Goal: Use online tool/utility

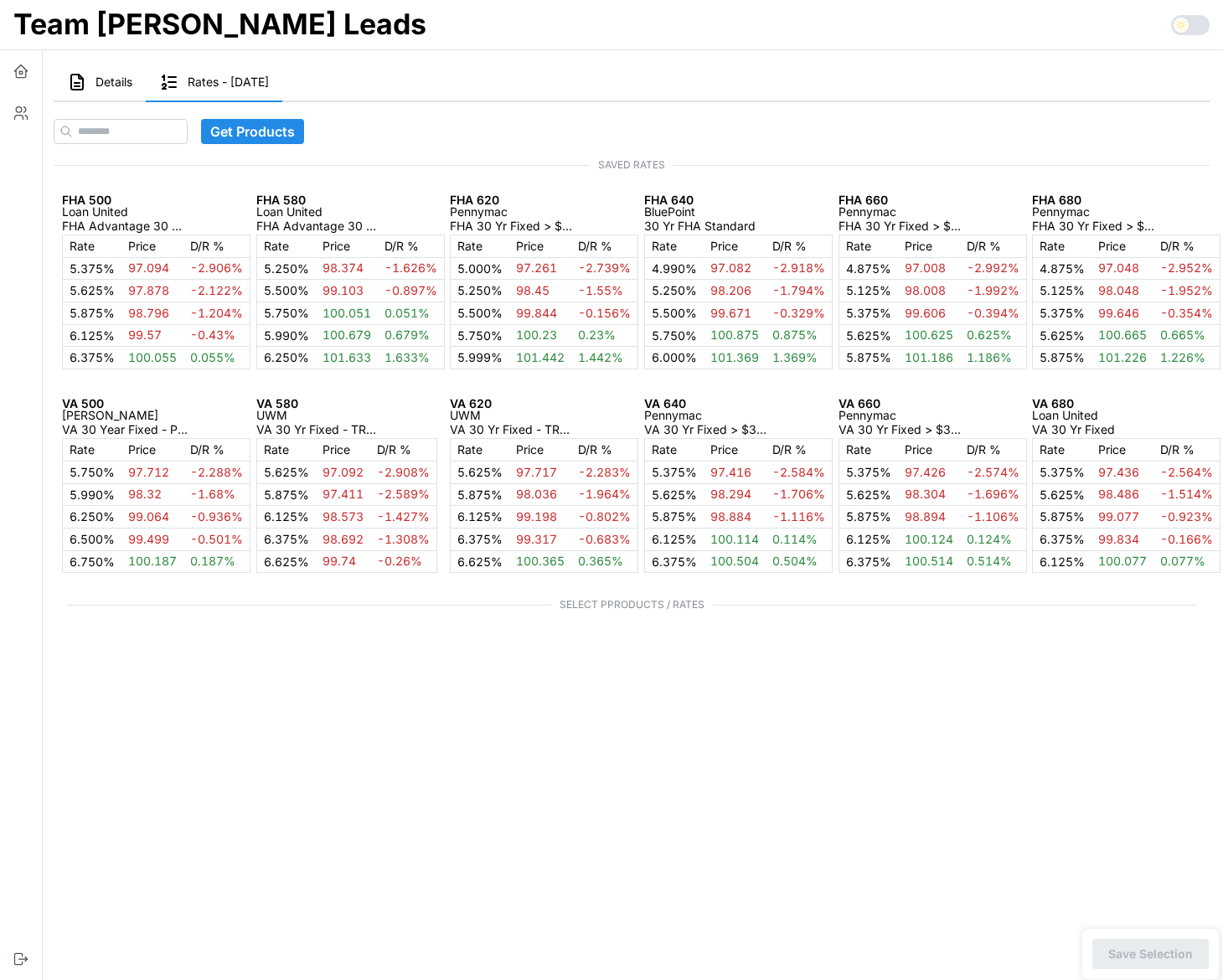
click at [90, 74] on button "Details" at bounding box center [99, 83] width 92 height 39
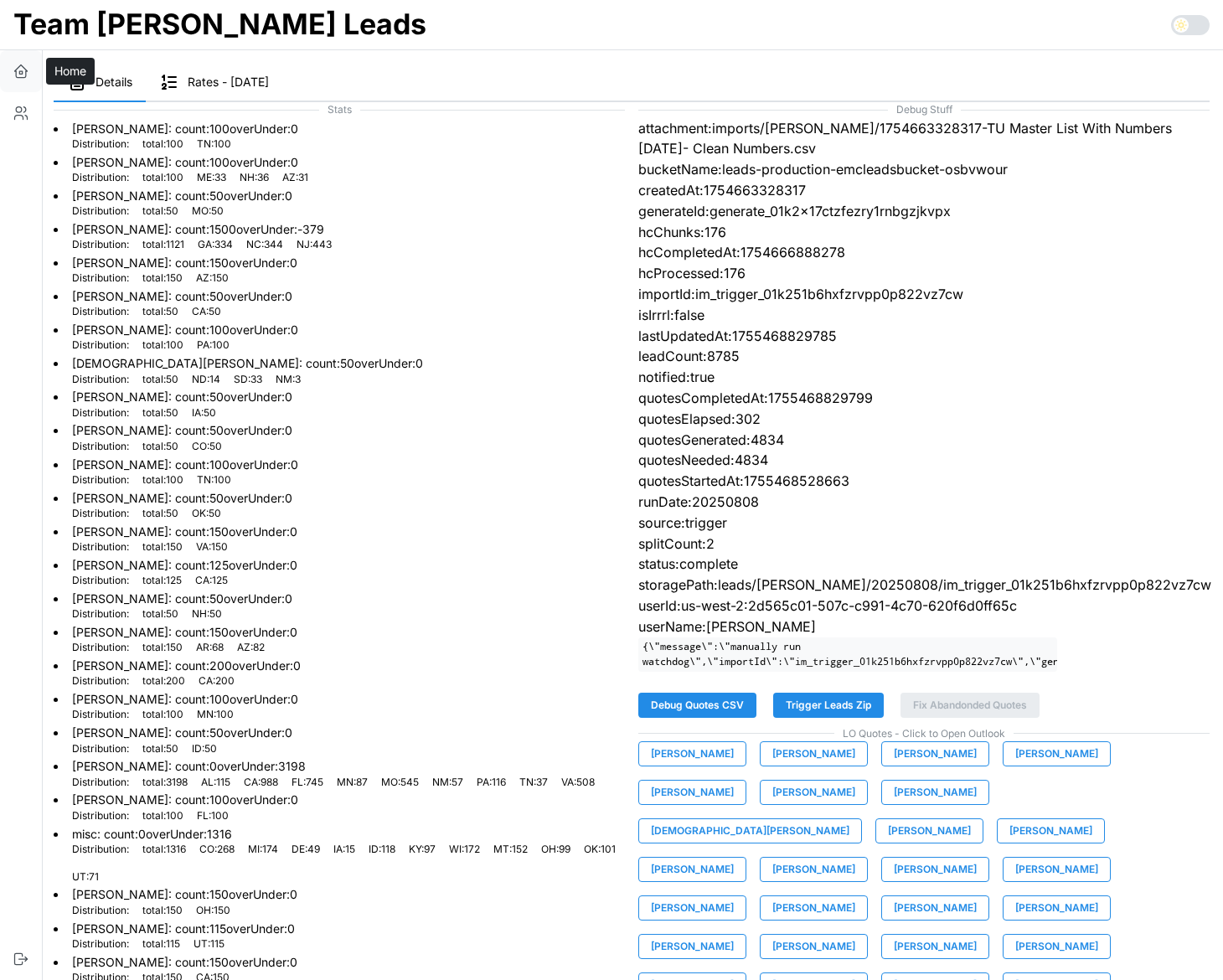
click at [12, 68] on button "button" at bounding box center [21, 71] width 42 height 42
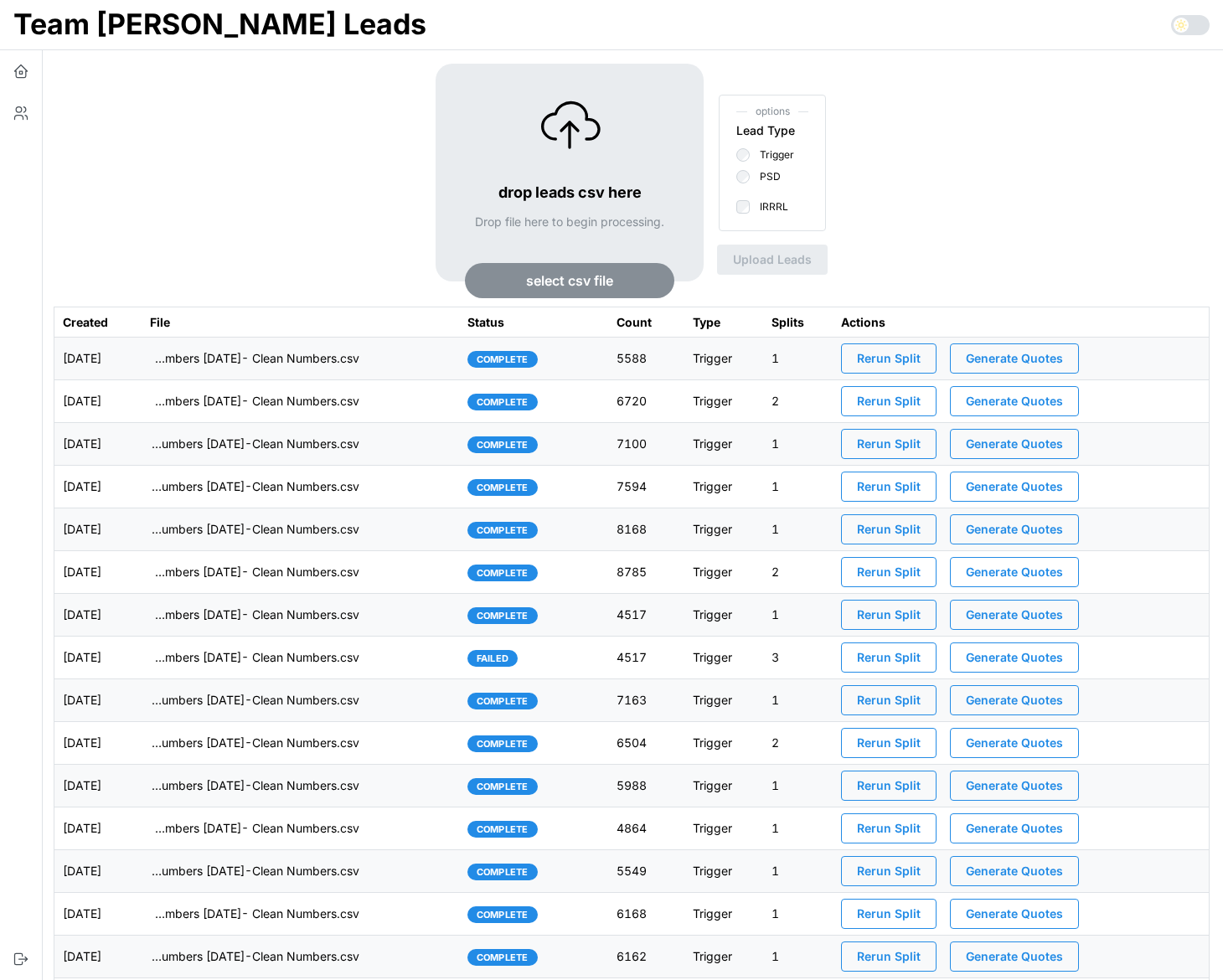
click at [1028, 569] on span "Generate Quotes" at bounding box center [1015, 572] width 97 height 29
